Goal: Find specific page/section: Find specific page/section

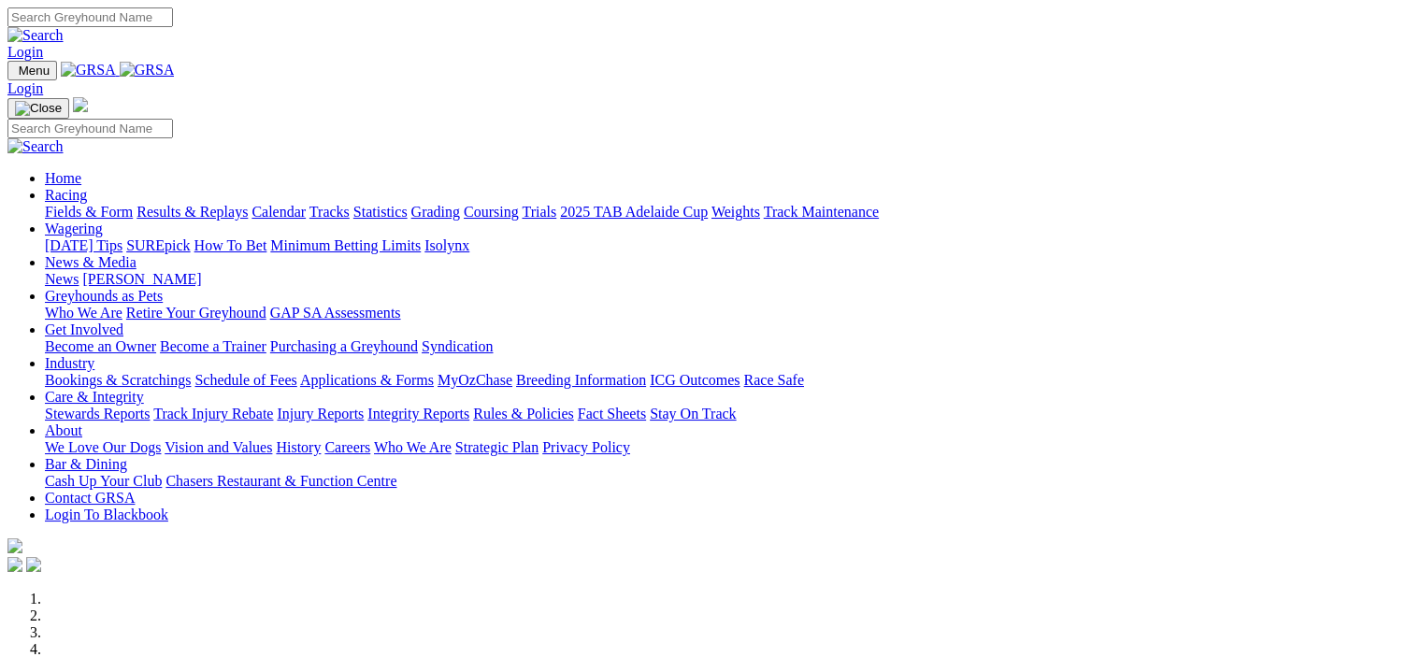
click at [94, 355] on link "Industry" at bounding box center [70, 363] width 50 height 16
click at [434, 372] on link "Applications & Forms" at bounding box center [367, 380] width 134 height 16
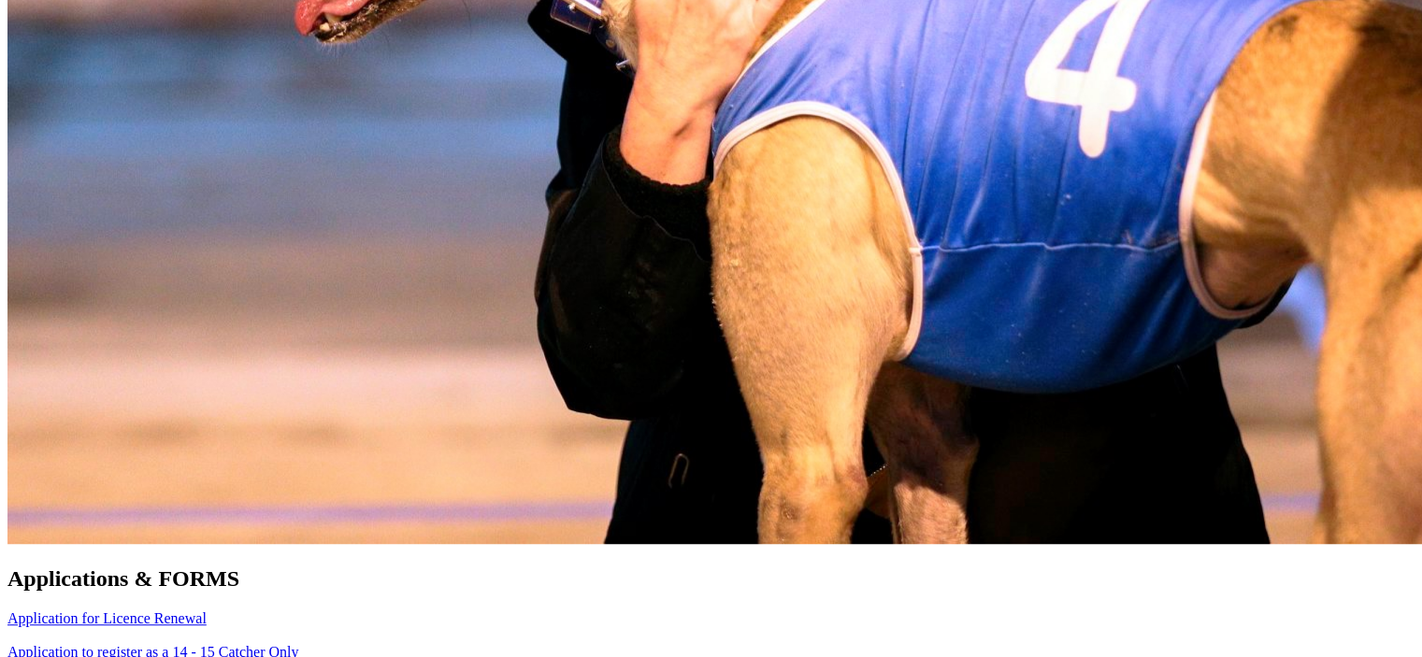
scroll to position [1309, 0]
